Goal: Transaction & Acquisition: Book appointment/travel/reservation

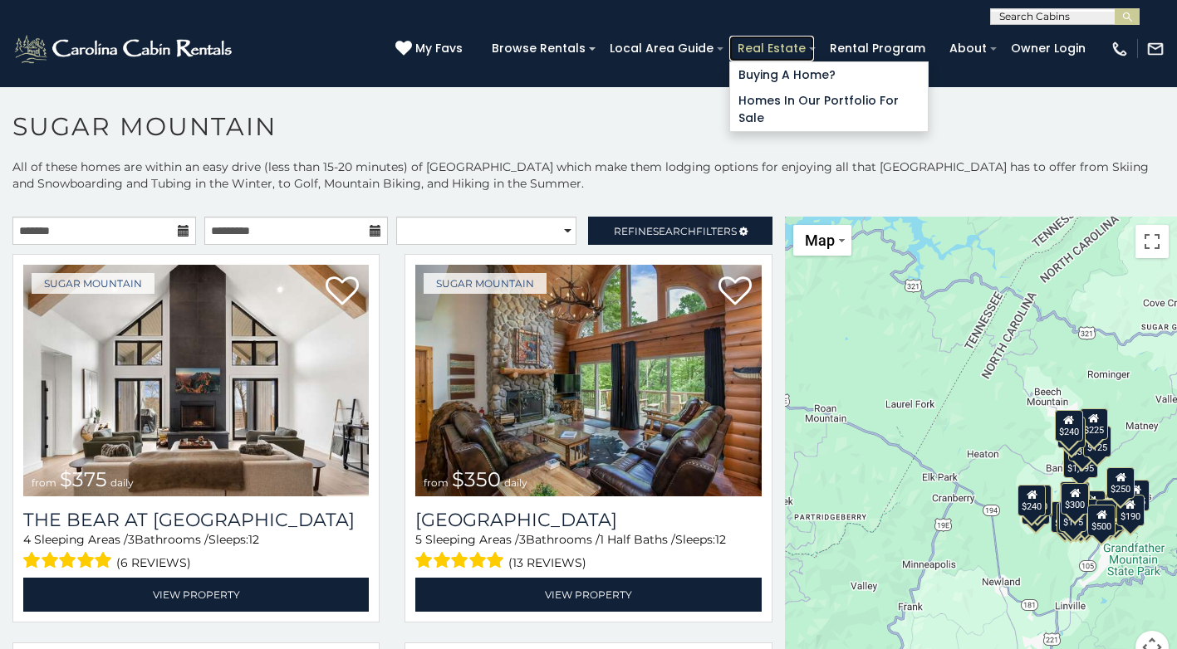
click at [754, 42] on link "Real Estate" at bounding box center [771, 49] width 85 height 26
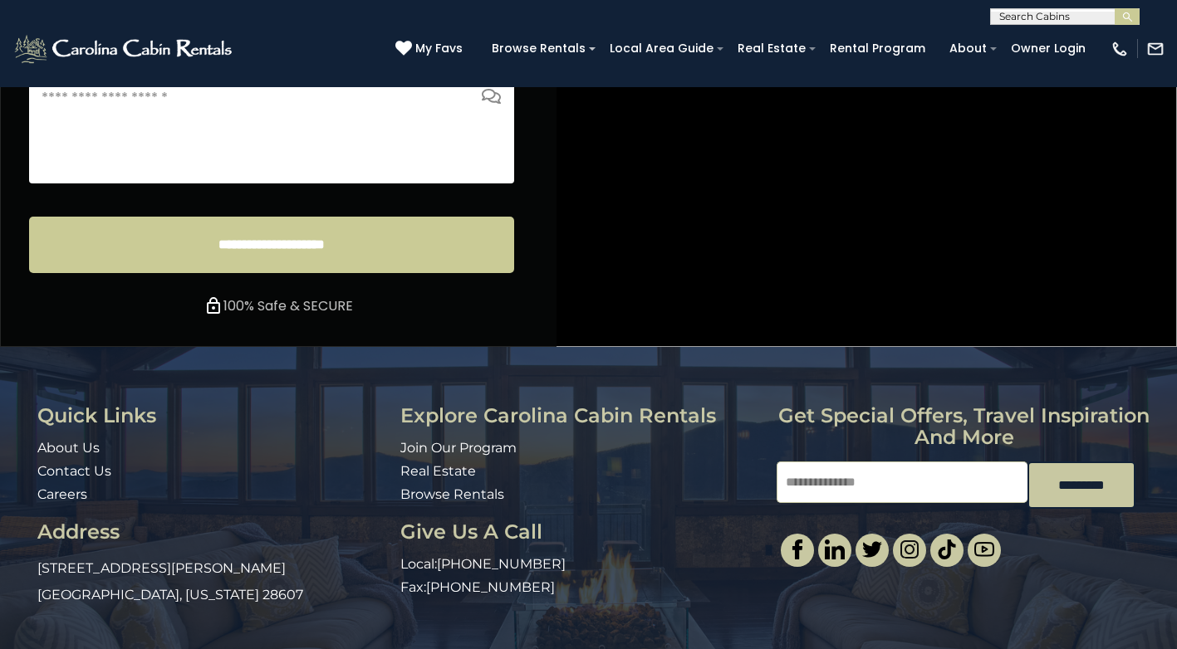
scroll to position [6626, 0]
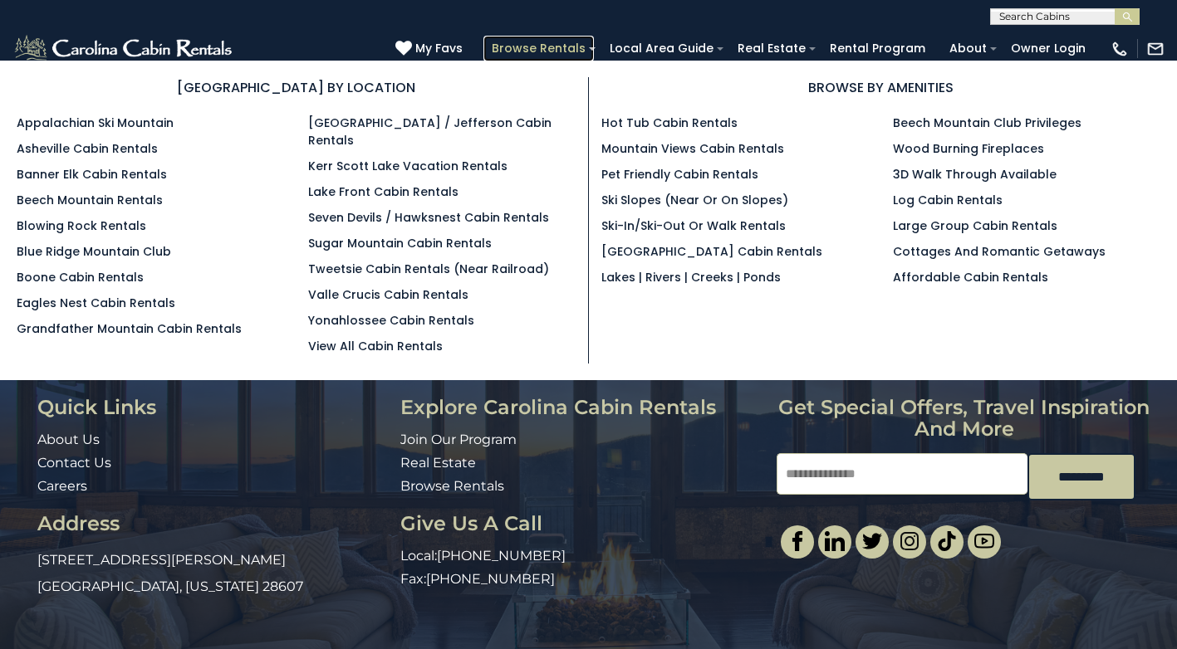
click at [532, 44] on link "Browse Rentals" at bounding box center [538, 49] width 110 height 26
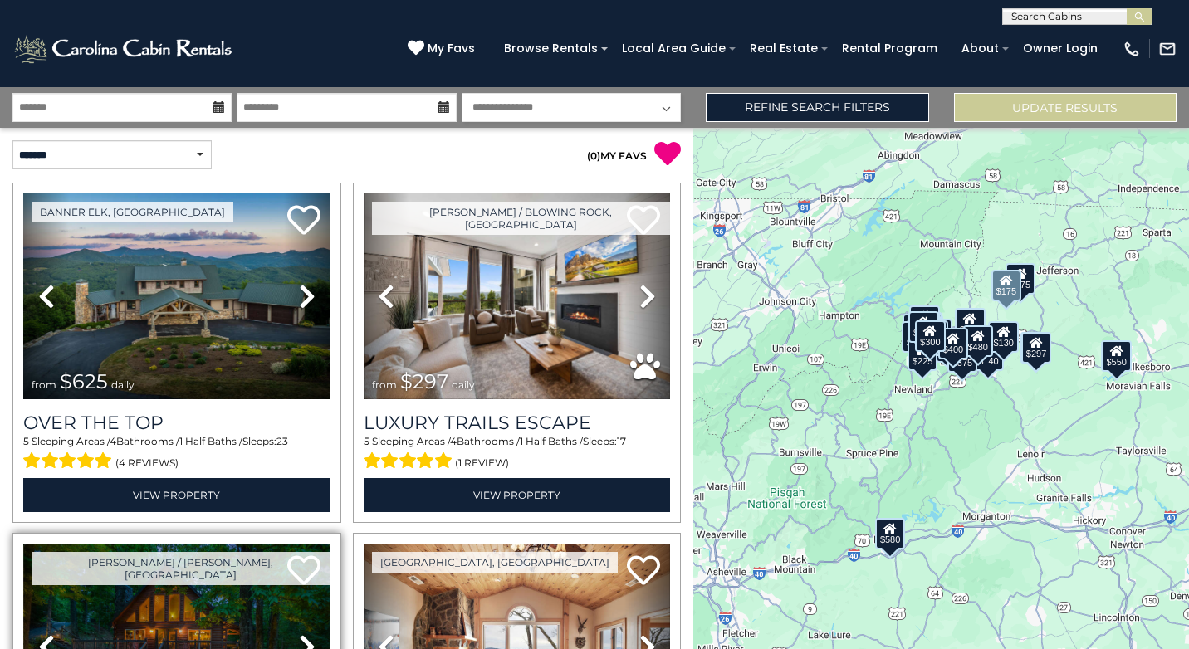
click at [87, 649] on img at bounding box center [176, 647] width 307 height 206
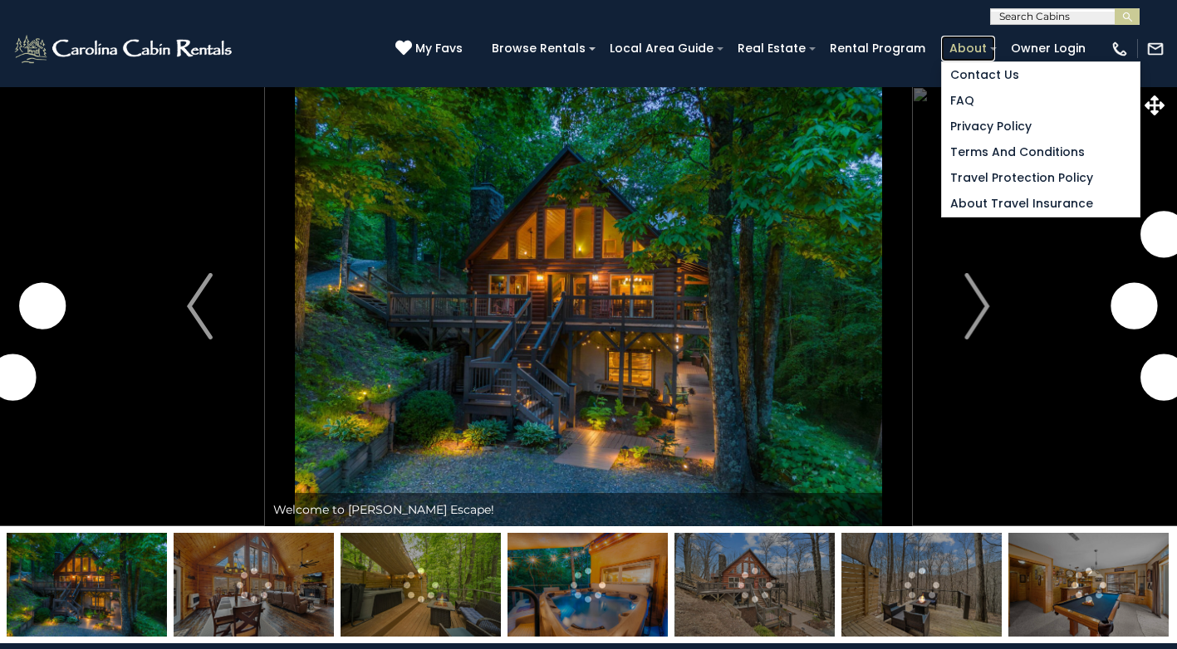
click at [955, 42] on link "About" at bounding box center [968, 49] width 54 height 26
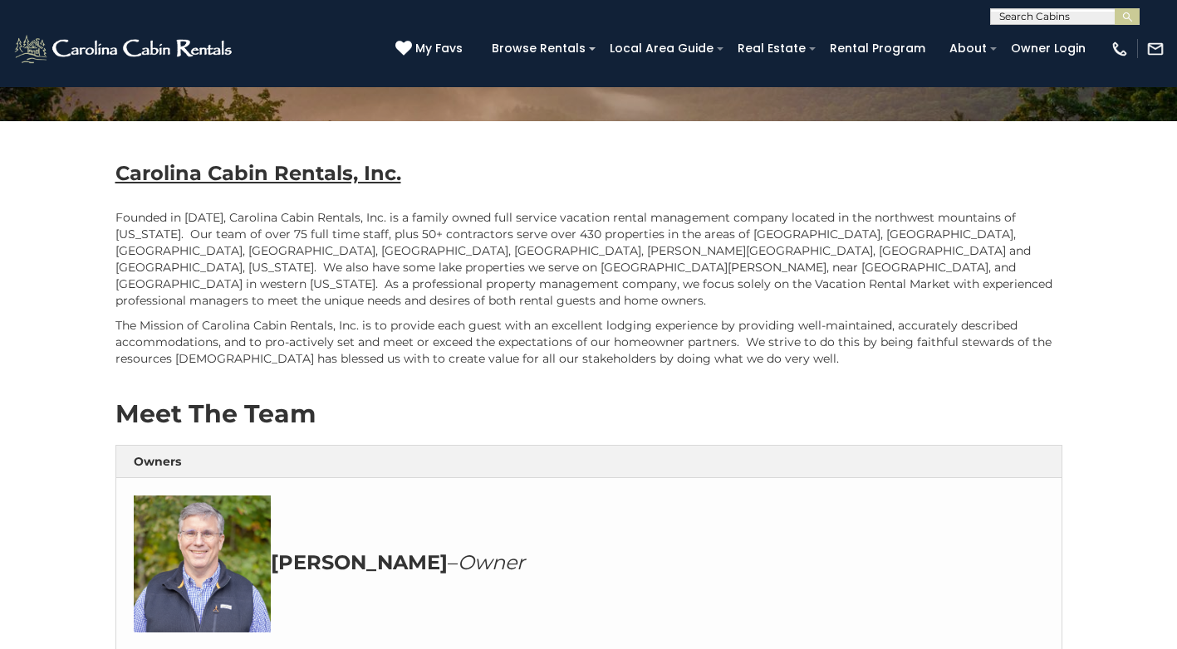
scroll to position [277, 0]
